Goal: Obtain resource: Obtain resource

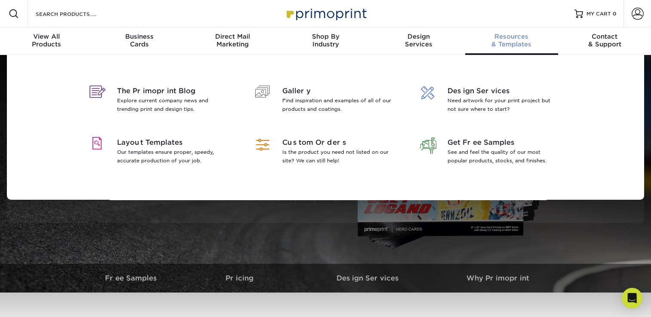
click at [498, 41] on div "Resources & Templates" at bounding box center [511, 40] width 93 height 15
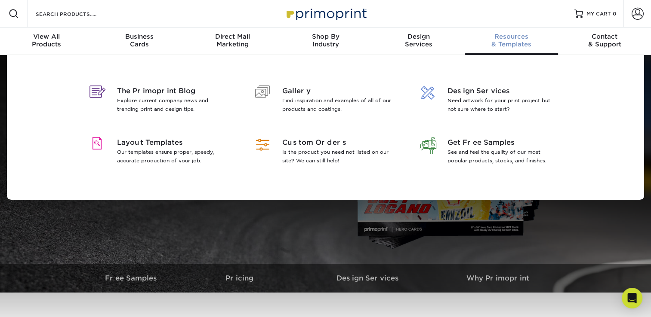
click at [483, 44] on div "Resources & Templates" at bounding box center [511, 40] width 93 height 15
click at [502, 39] on span "Resources" at bounding box center [511, 37] width 93 height 8
click at [503, 38] on span "Resources" at bounding box center [511, 37] width 93 height 8
click at [125, 143] on span "Layout Templates" at bounding box center [172, 143] width 111 height 10
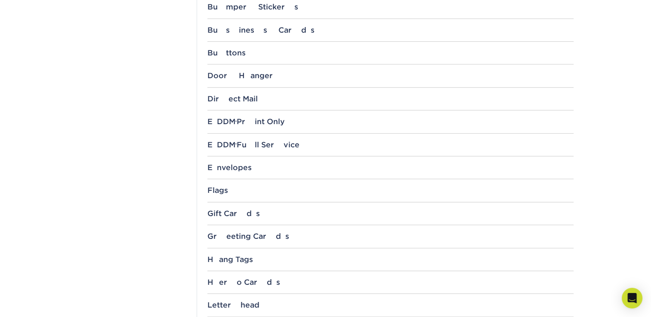
scroll to position [559, 0]
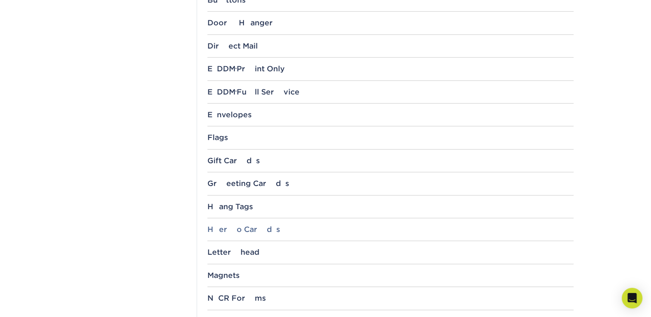
click at [246, 226] on div "Hero Cards" at bounding box center [390, 229] width 366 height 9
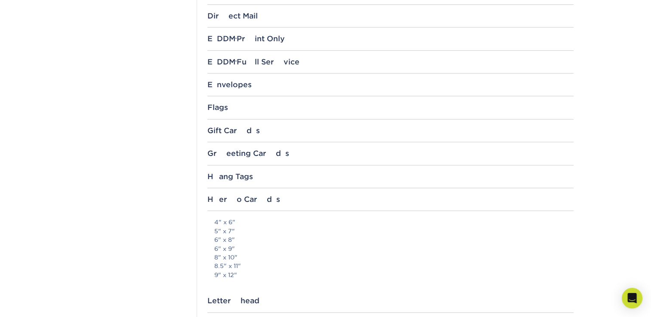
scroll to position [602, 0]
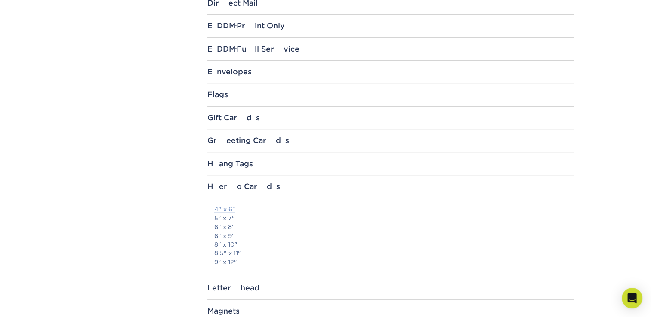
click at [228, 208] on link "4" x 6"" at bounding box center [224, 209] width 21 height 7
